Goal: Task Accomplishment & Management: Use online tool/utility

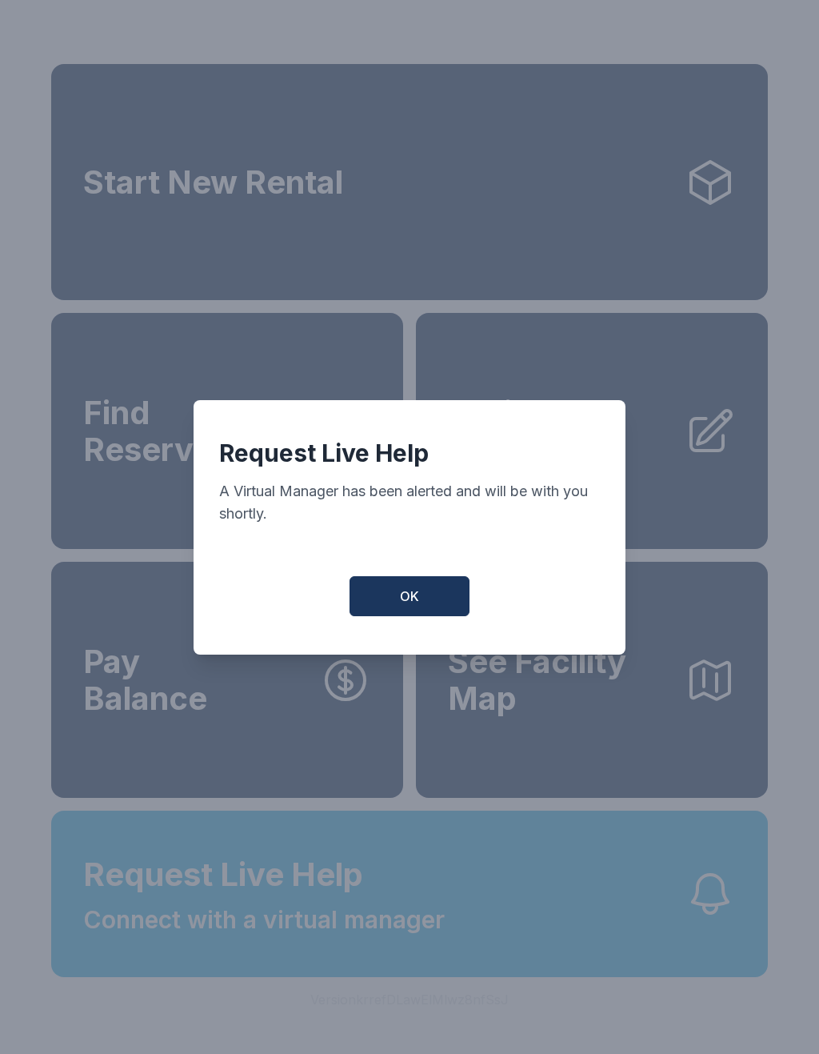
click at [401, 603] on span "OK" at bounding box center [409, 596] width 19 height 19
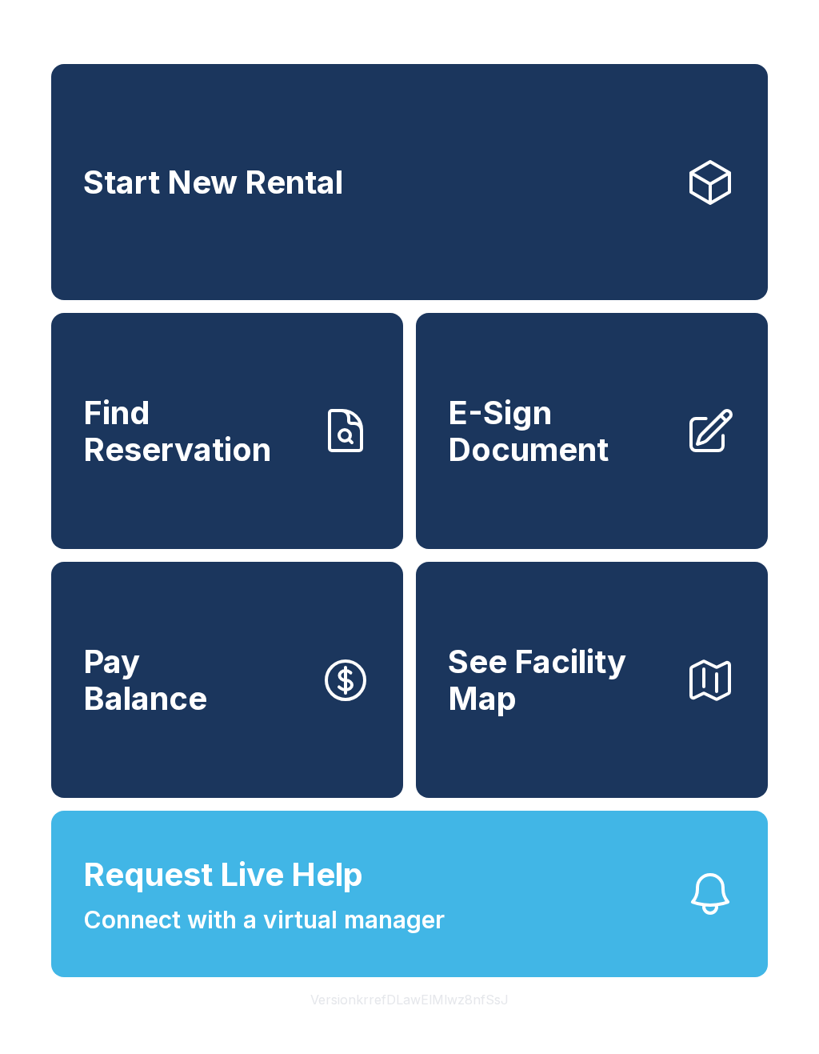
click at [269, 899] on span "Request Live Help" at bounding box center [223, 875] width 280 height 48
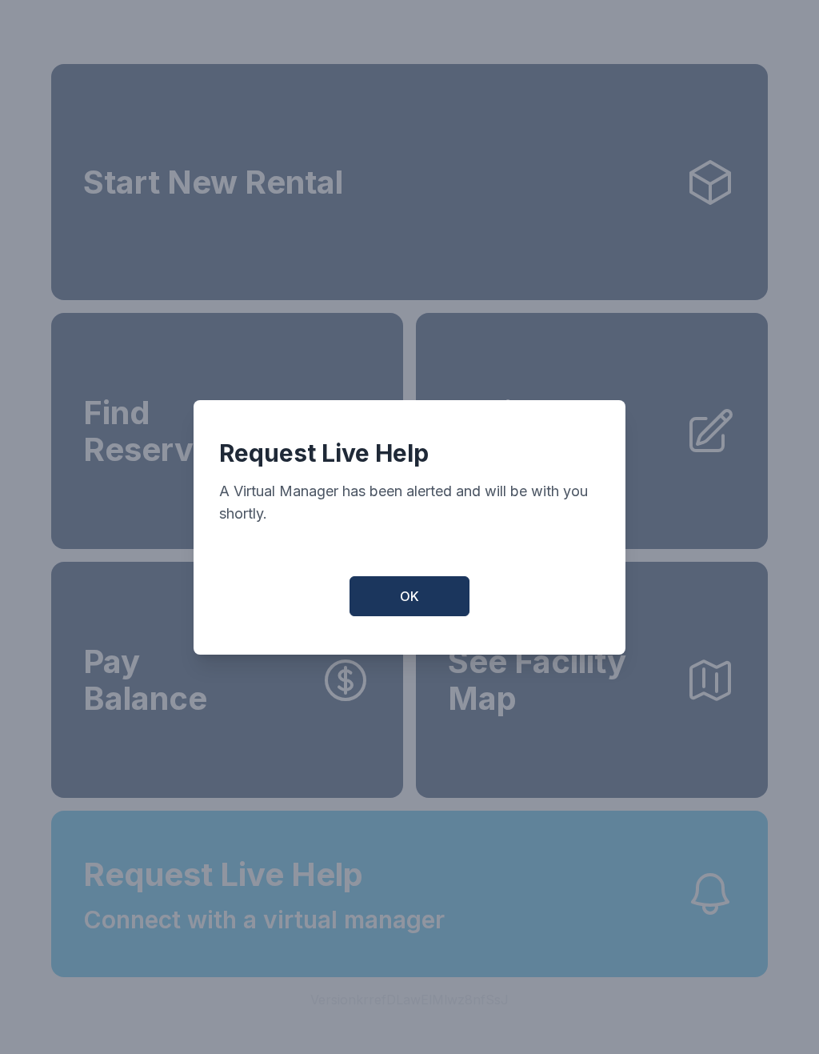
click at [410, 606] on span "OK" at bounding box center [409, 596] width 19 height 19
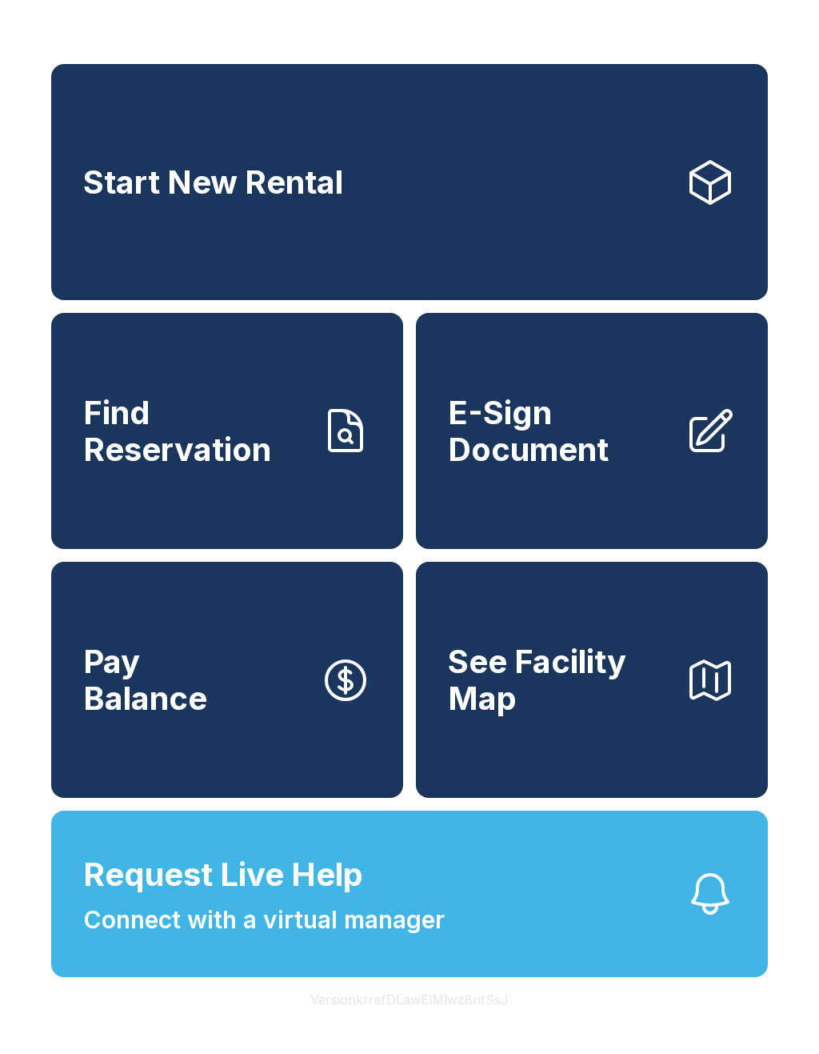
click at [577, 459] on span "E-Sign Document" at bounding box center [560, 431] width 224 height 73
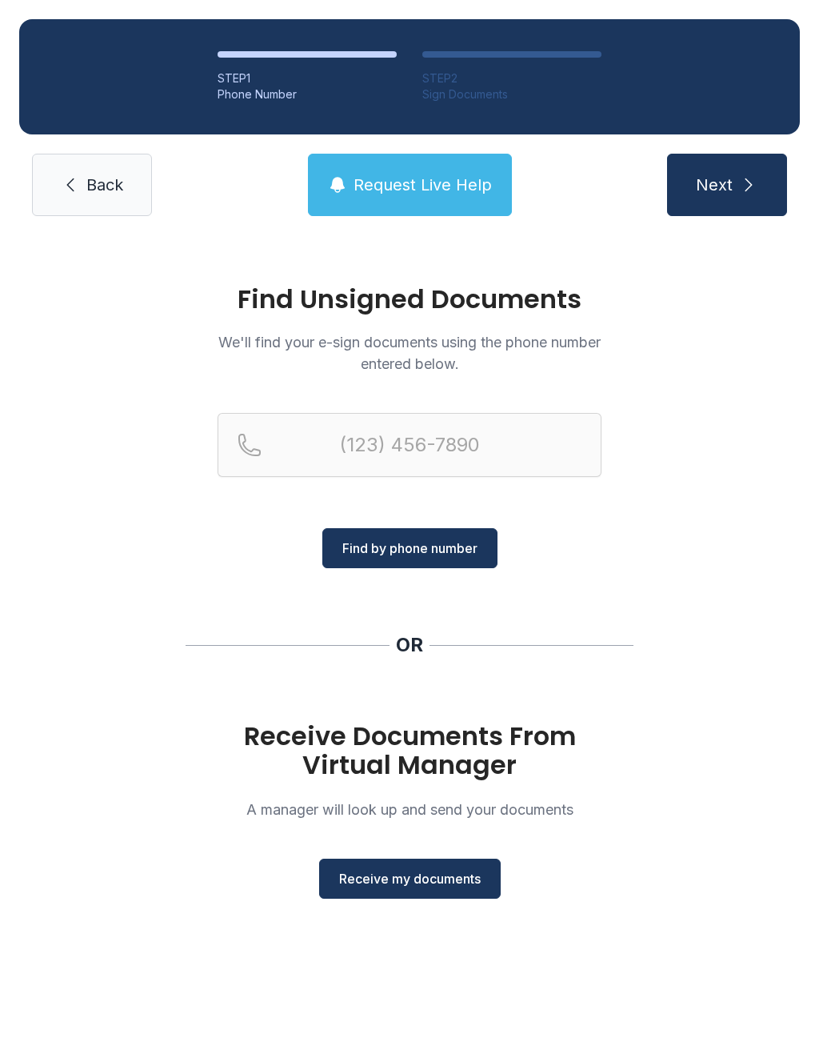
click at [389, 884] on span "Receive my documents" at bounding box center [410, 878] width 142 height 19
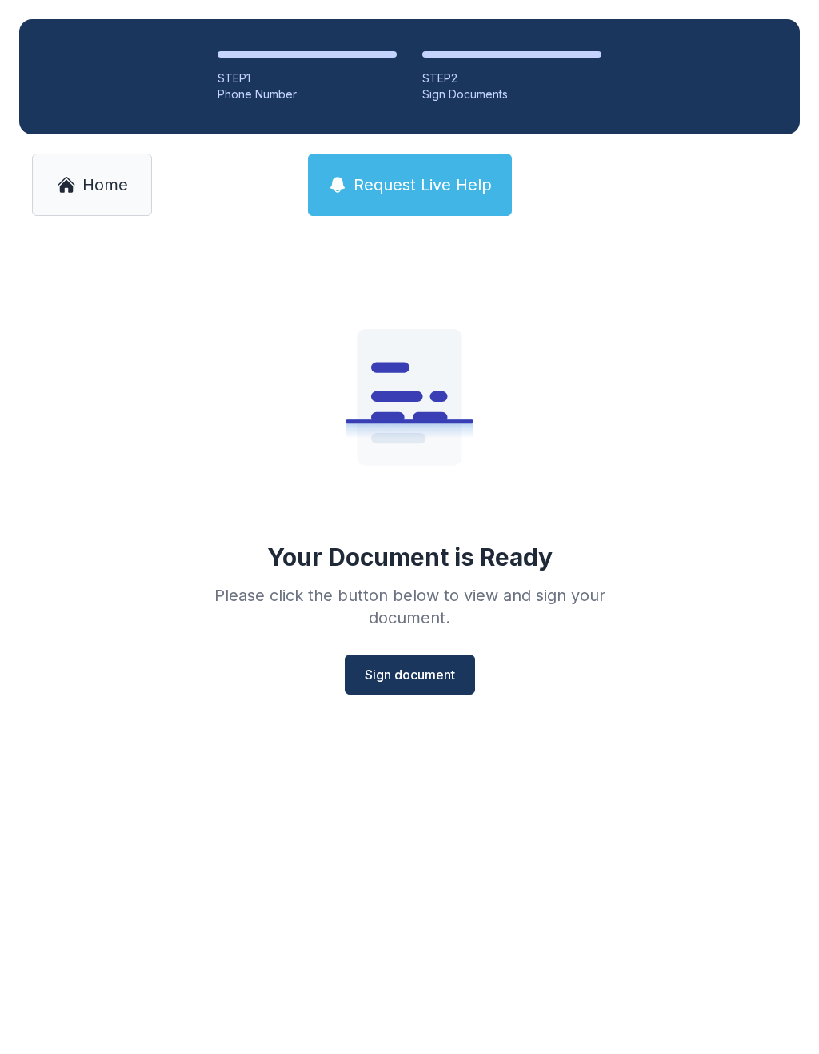
click at [419, 668] on span "Sign document" at bounding box center [410, 674] width 90 height 19
click at [86, 177] on span "Home" at bounding box center [105, 185] width 46 height 22
